Goal: Task Accomplishment & Management: Complete application form

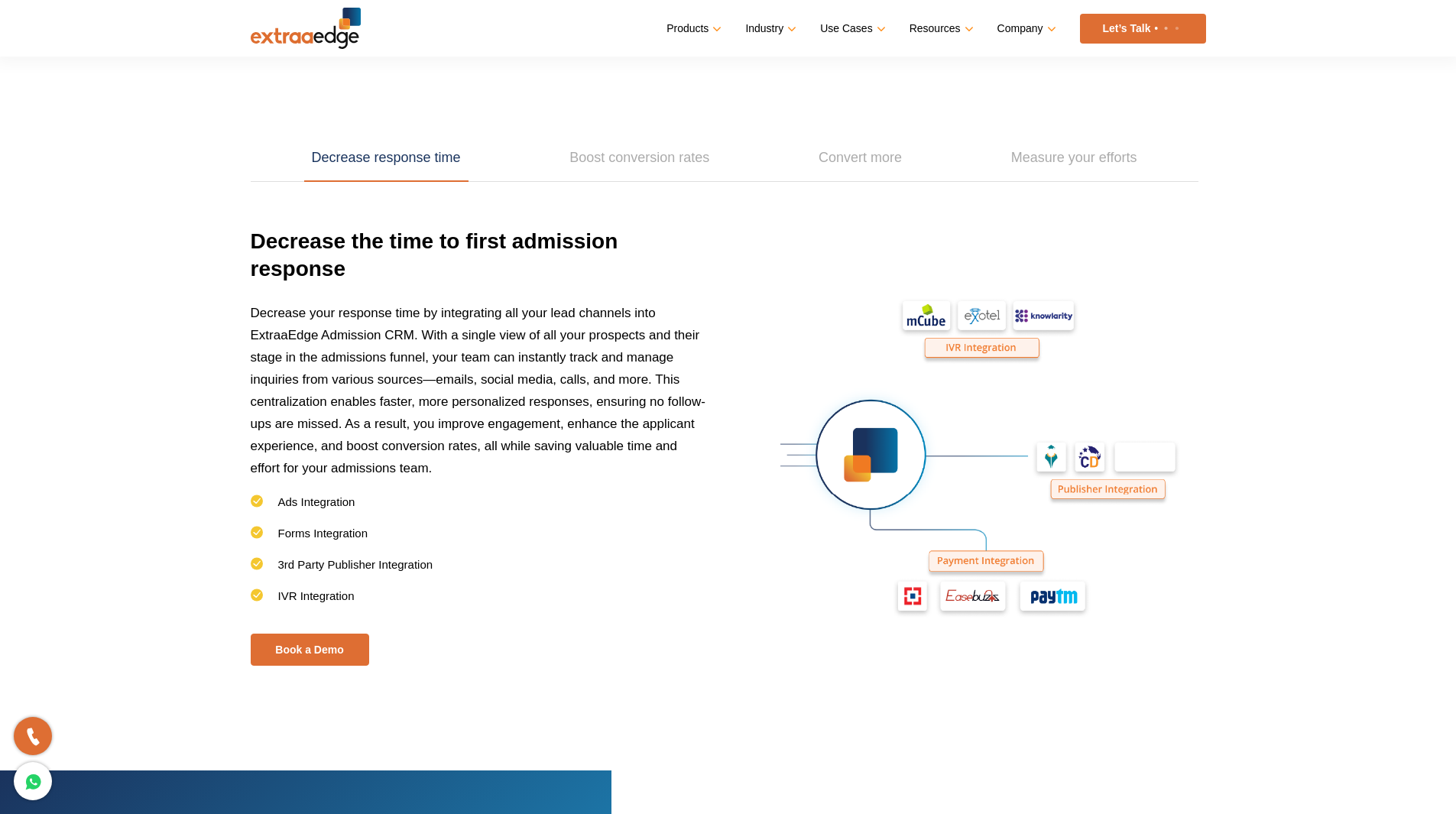
scroll to position [2147, 0]
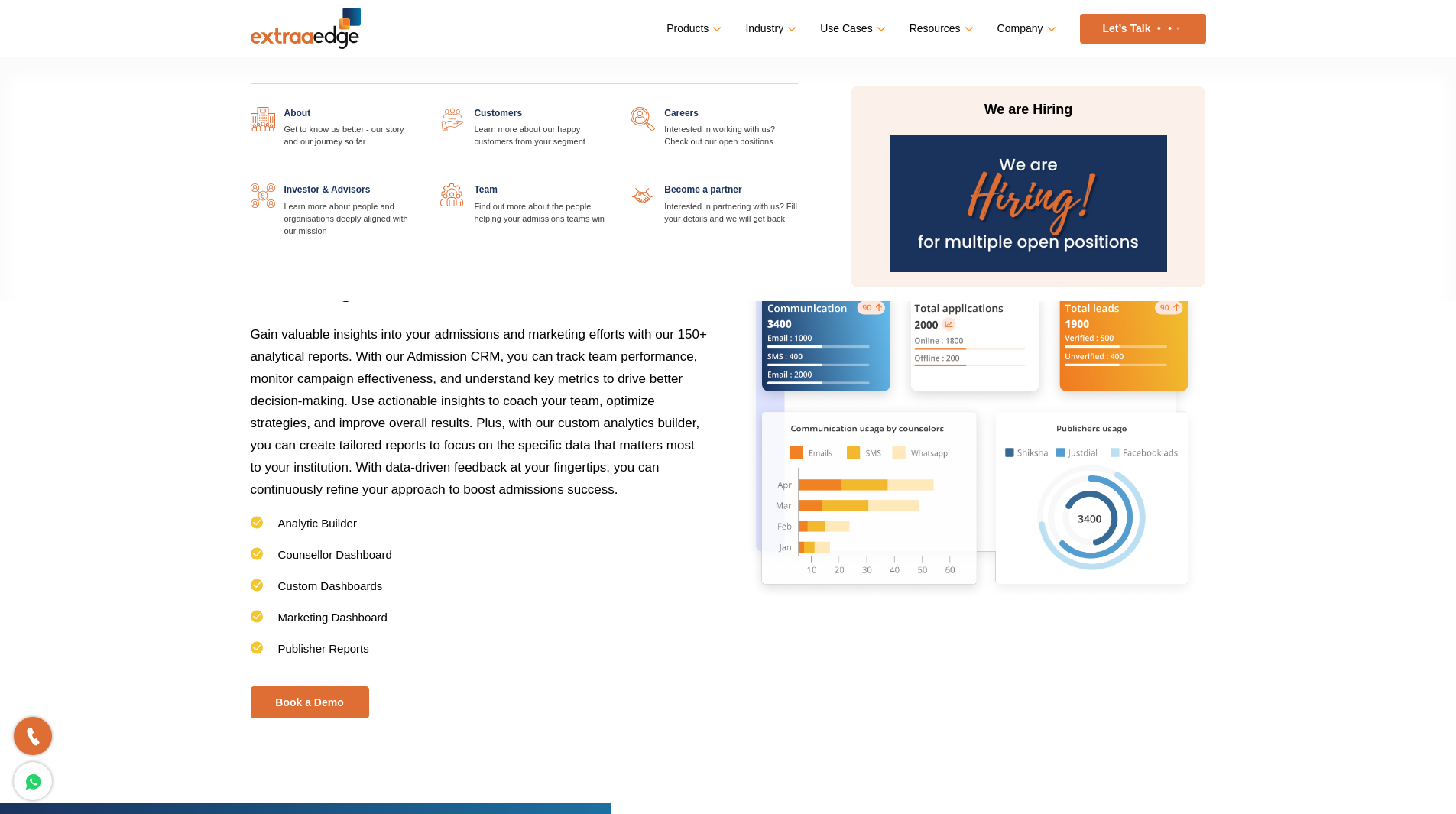
click at [1023, 206] on img at bounding box center [1028, 203] width 277 height 138
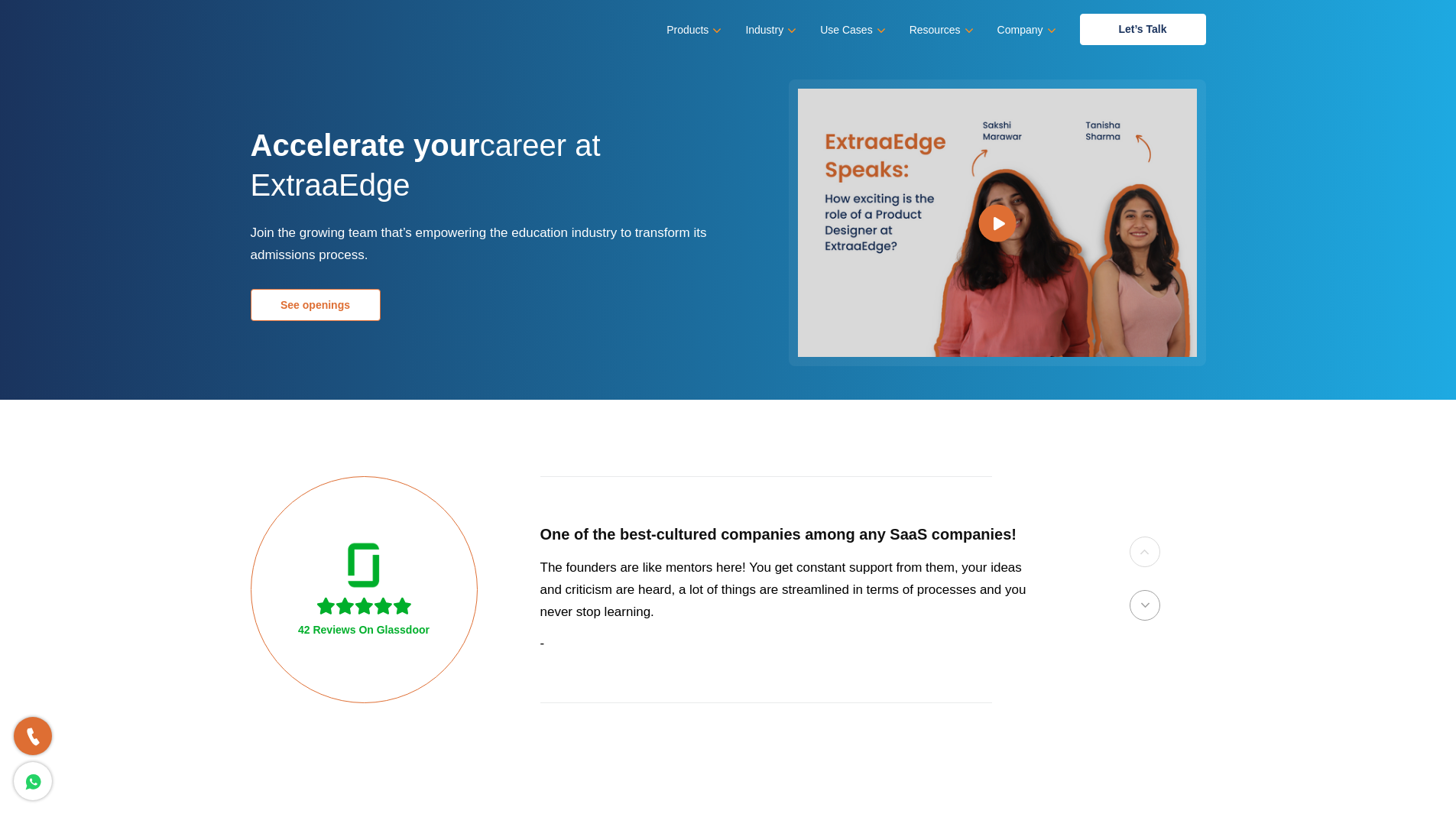
click at [319, 299] on link "See openings" at bounding box center [316, 305] width 130 height 32
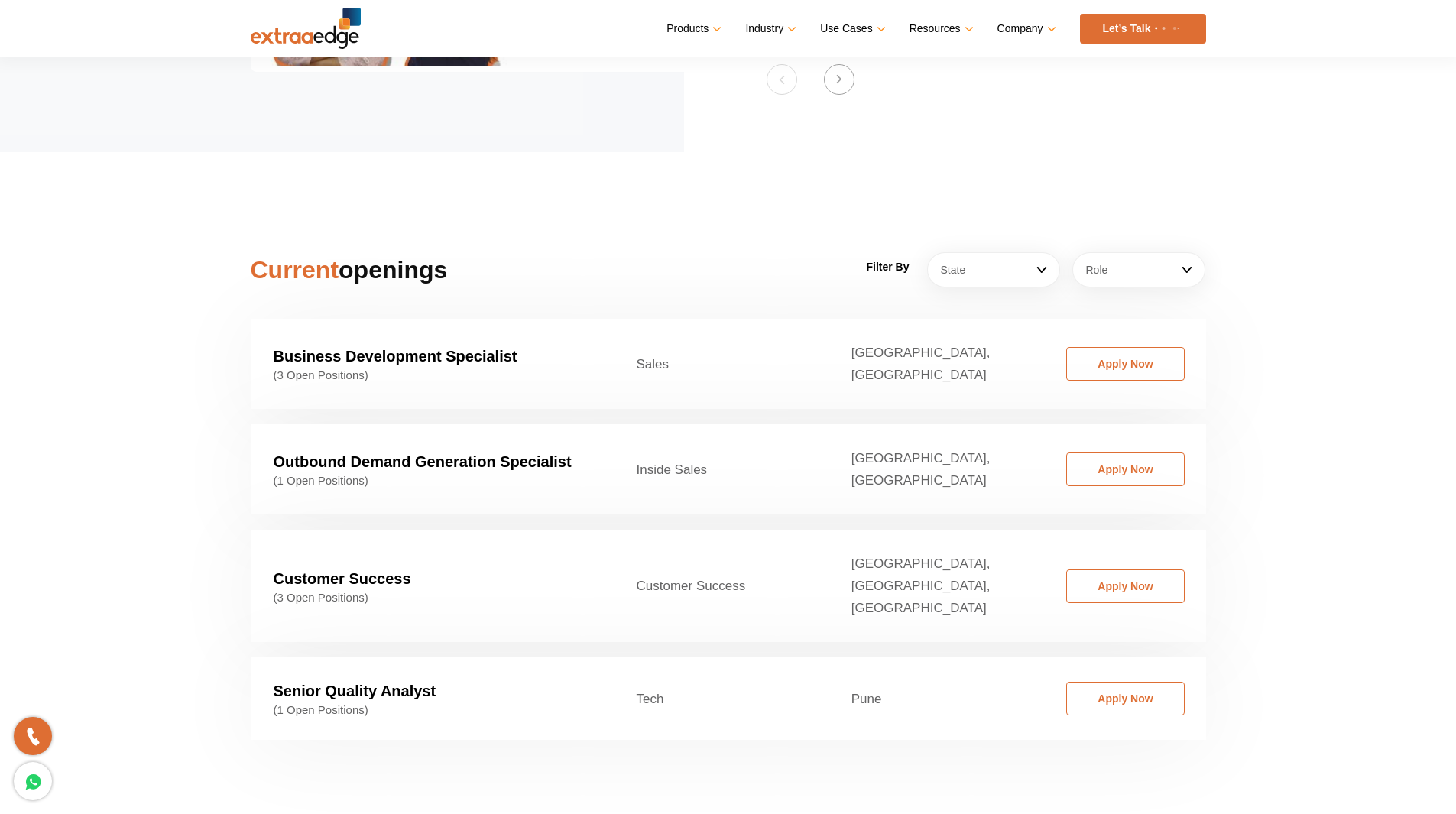
scroll to position [2324, 0]
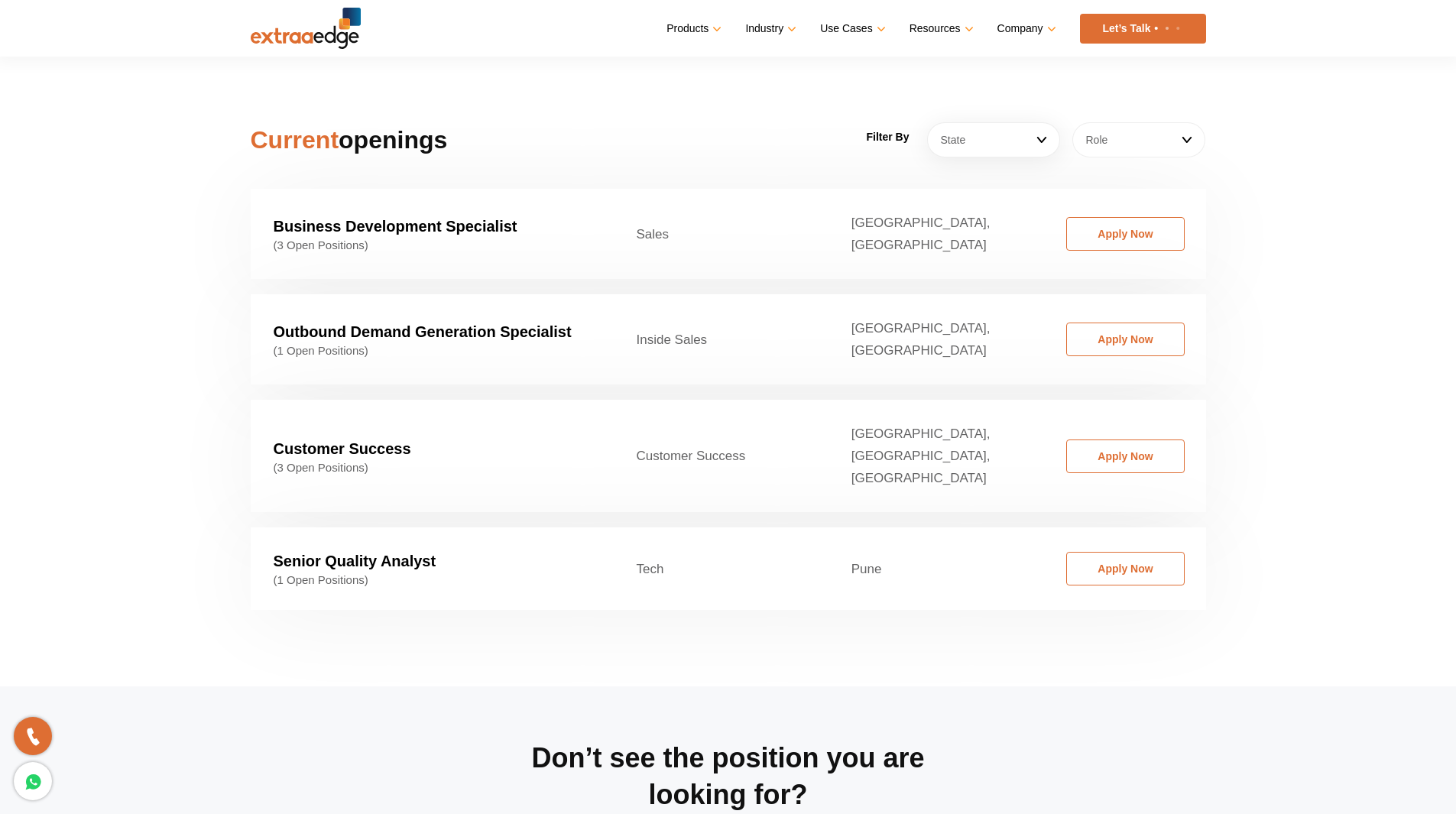
click at [1114, 123] on link "Role" at bounding box center [1139, 140] width 133 height 35
click at [1276, 149] on section "Current openings Filter By State Ahemdabad Ahmedabad Bangalore Bhopal/Indore Bh…" at bounding box center [728, 354] width 1456 height 664
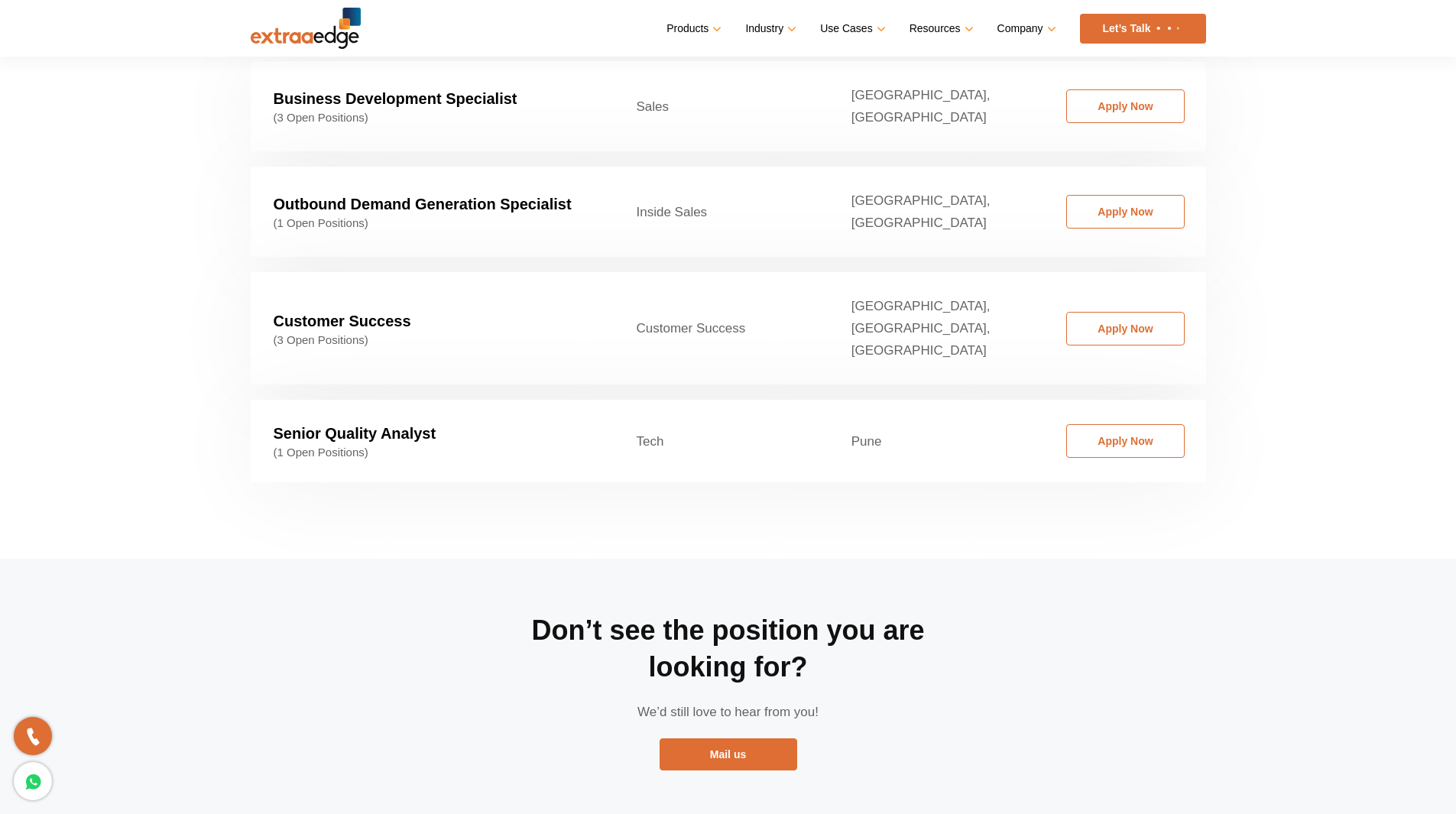
scroll to position [2453, 0]
click at [365, 445] on span "(1 Open Positions)" at bounding box center [432, 452] width 317 height 14
click at [1148, 423] on link "Apply Now" at bounding box center [1125, 440] width 118 height 34
